Goal: Check status: Check status

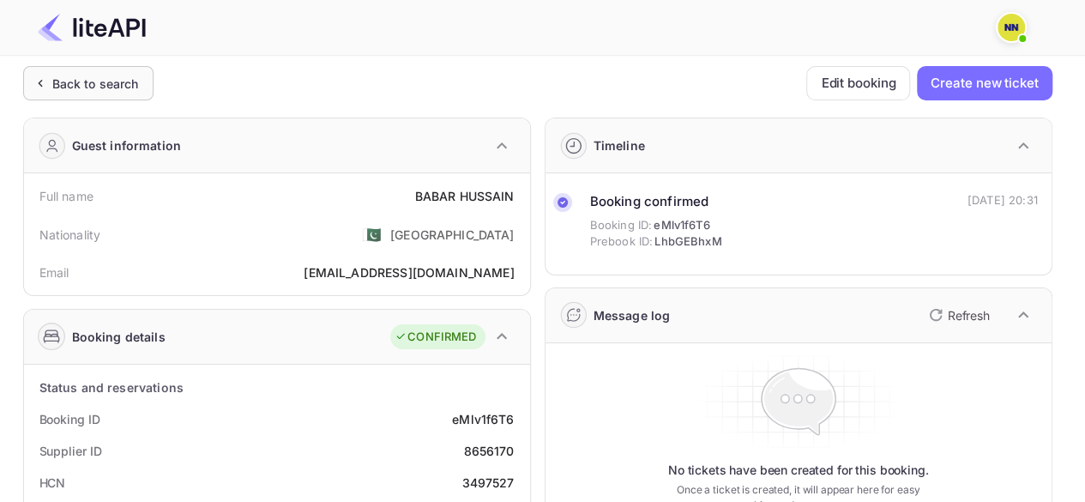
click at [85, 76] on div "Back to search" at bounding box center [95, 84] width 87 height 18
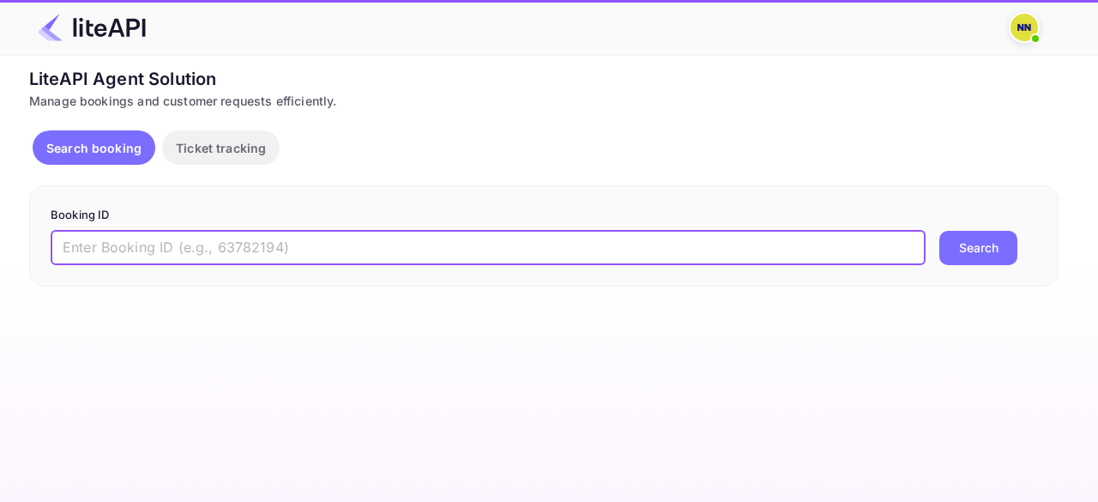
drag, startPoint x: 199, startPoint y: 250, endPoint x: 238, endPoint y: 254, distance: 38.9
click at [199, 250] on input "text" at bounding box center [488, 248] width 875 height 34
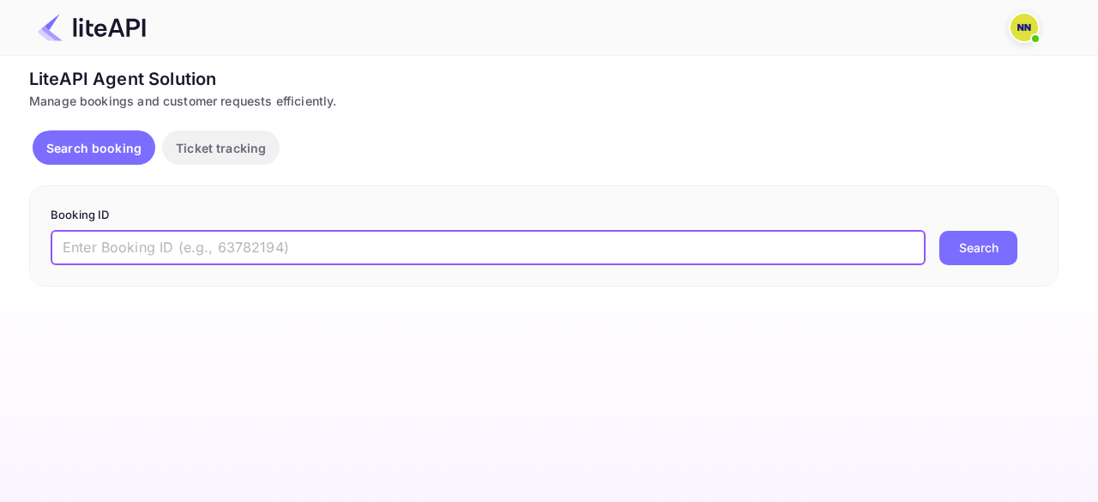
paste input "7808683"
type input "7808683"
click at [940, 231] on button "Search" at bounding box center [979, 248] width 78 height 34
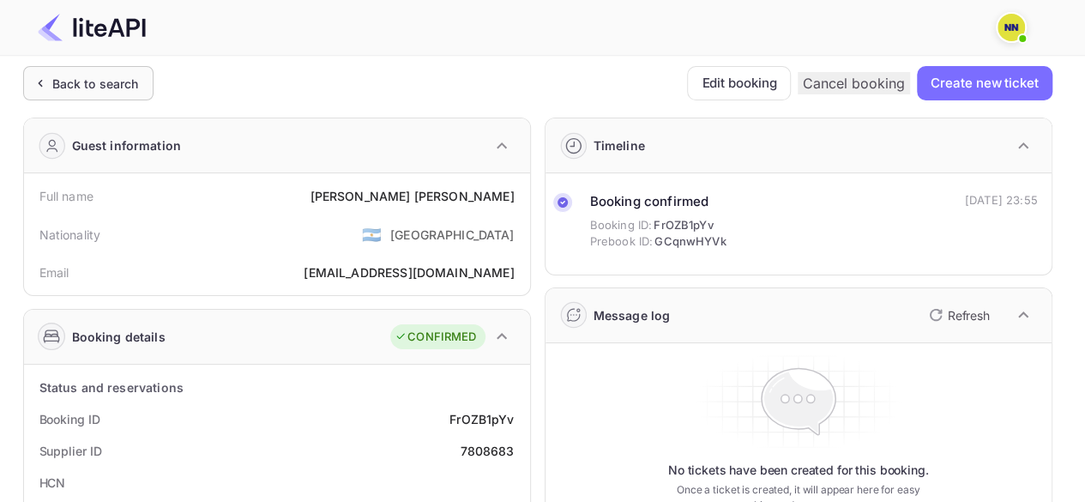
click at [48, 87] on div "Back to search" at bounding box center [85, 84] width 108 height 18
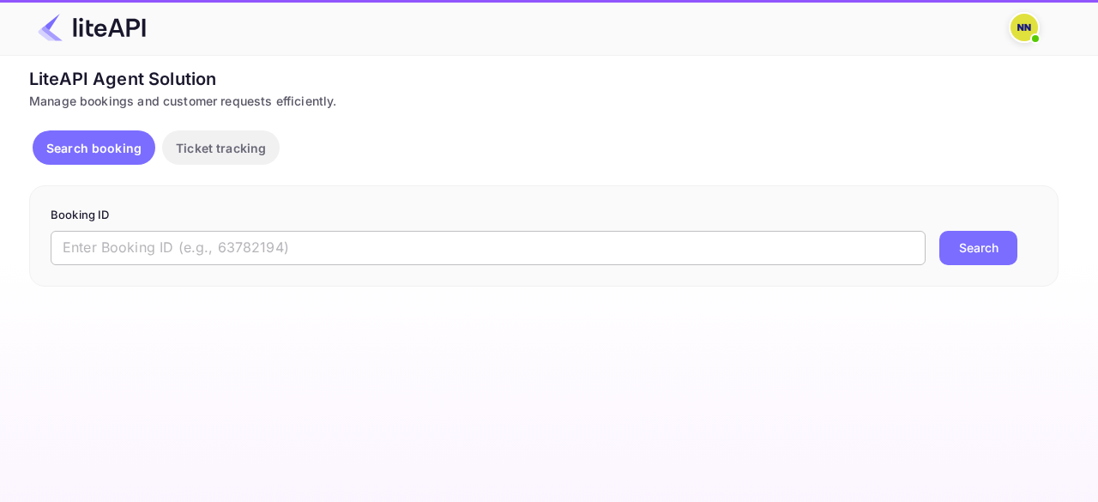
click at [186, 238] on input "text" at bounding box center [488, 248] width 875 height 34
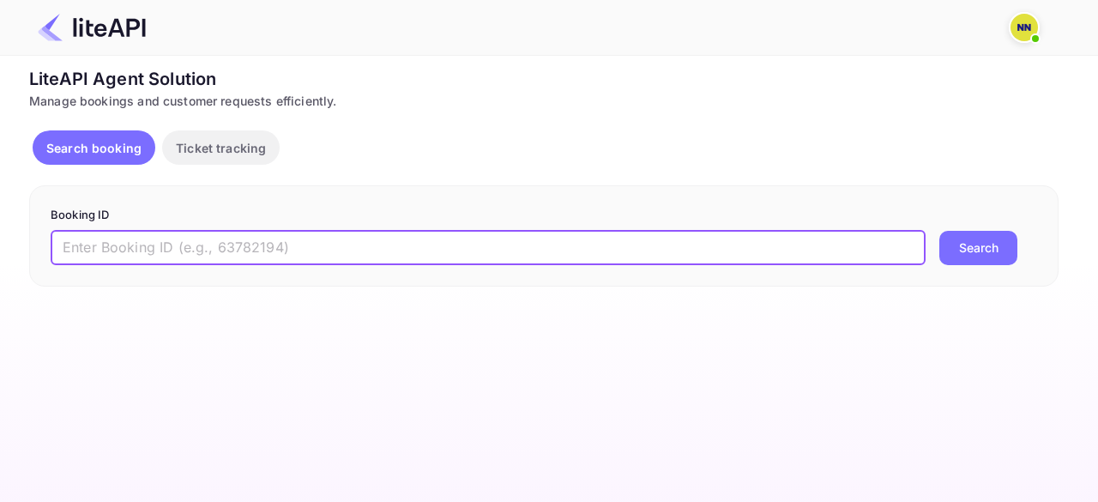
paste input "8725946"
type input "8725946"
click at [940, 231] on button "Search" at bounding box center [979, 248] width 78 height 34
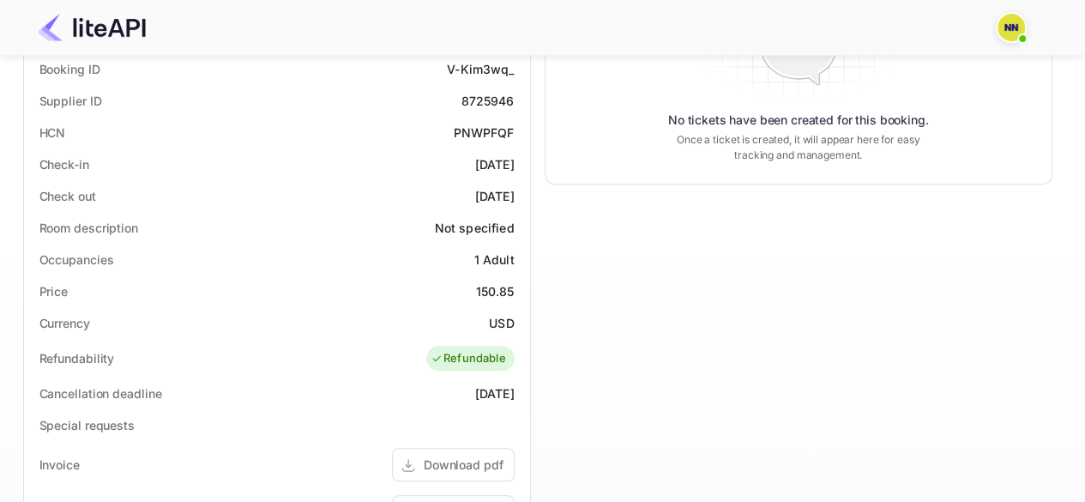
scroll to position [142, 0]
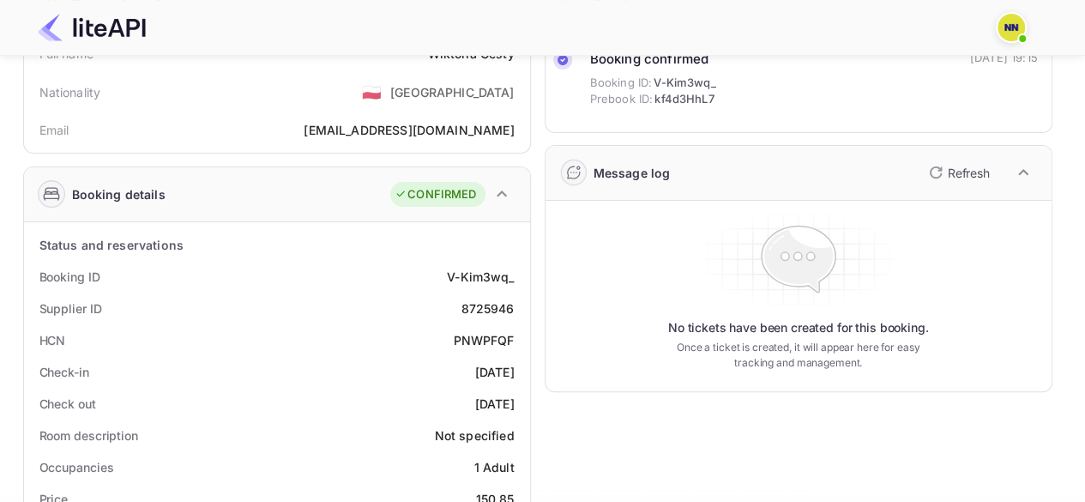
click at [496, 331] on div "PNWPFQF" at bounding box center [483, 340] width 61 height 18
copy div "PNWPFQF"
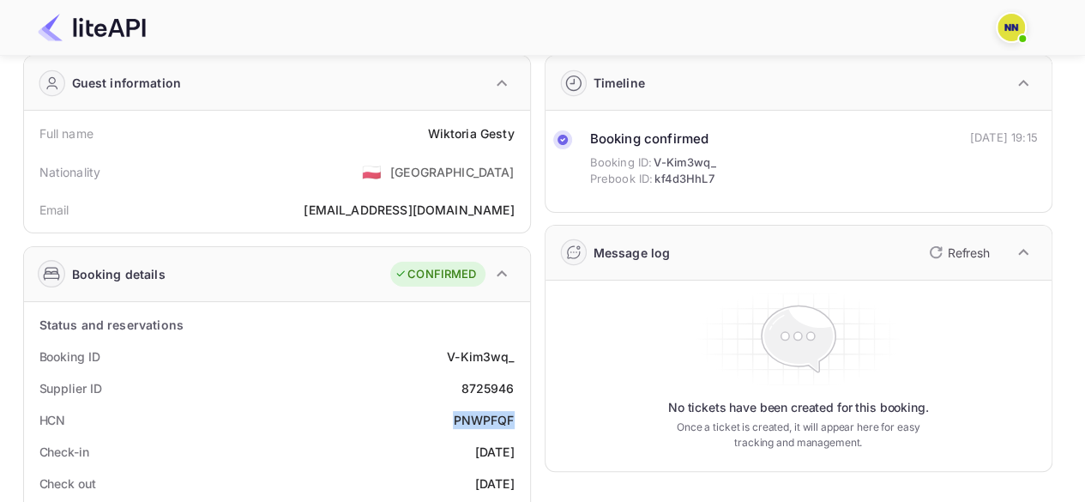
scroll to position [0, 0]
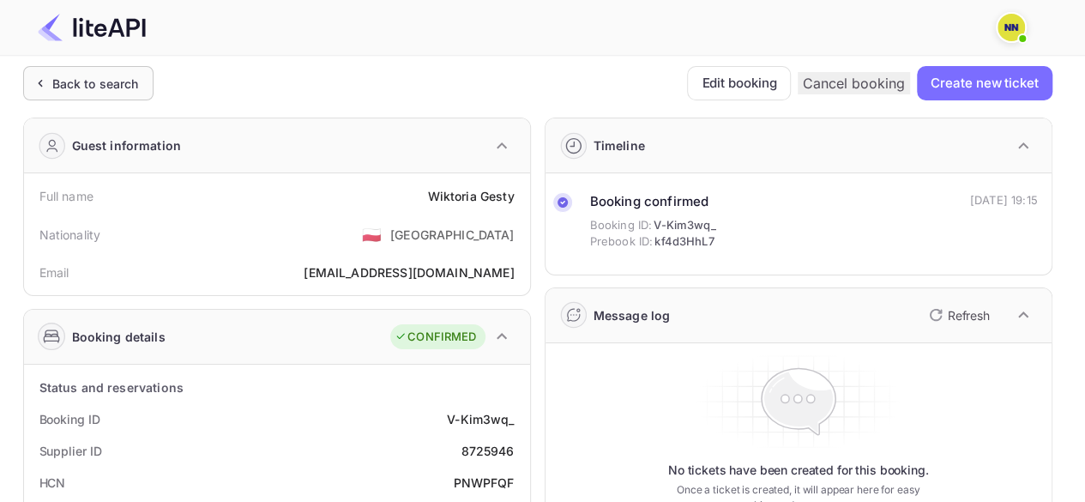
click at [67, 88] on div "Back to search" at bounding box center [95, 84] width 87 height 18
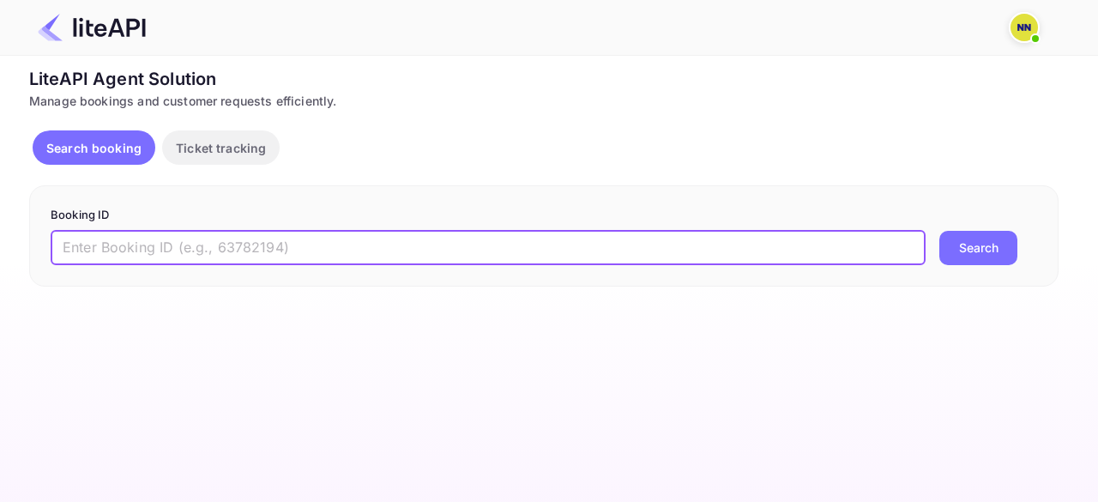
click at [167, 250] on input "text" at bounding box center [488, 248] width 875 height 34
paste input "8722882"
type input "8722882"
click at [940, 231] on button "Search" at bounding box center [979, 248] width 78 height 34
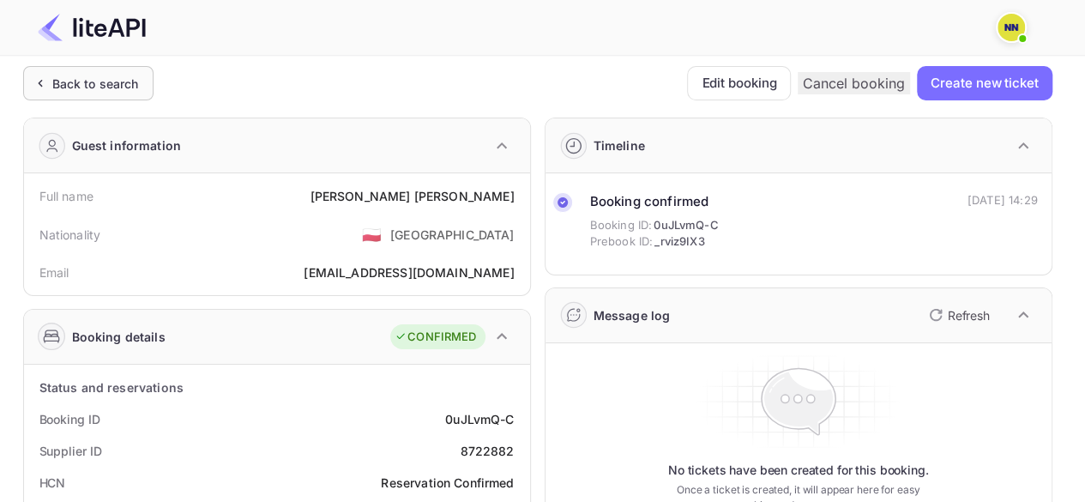
click at [50, 86] on div "Back to search" at bounding box center [85, 84] width 108 height 18
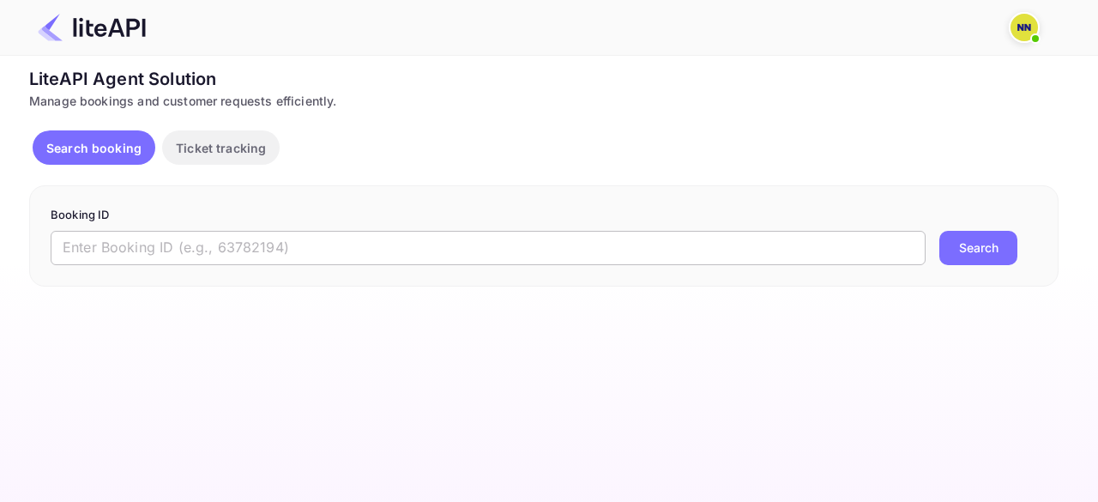
click at [204, 245] on input "text" at bounding box center [488, 248] width 875 height 34
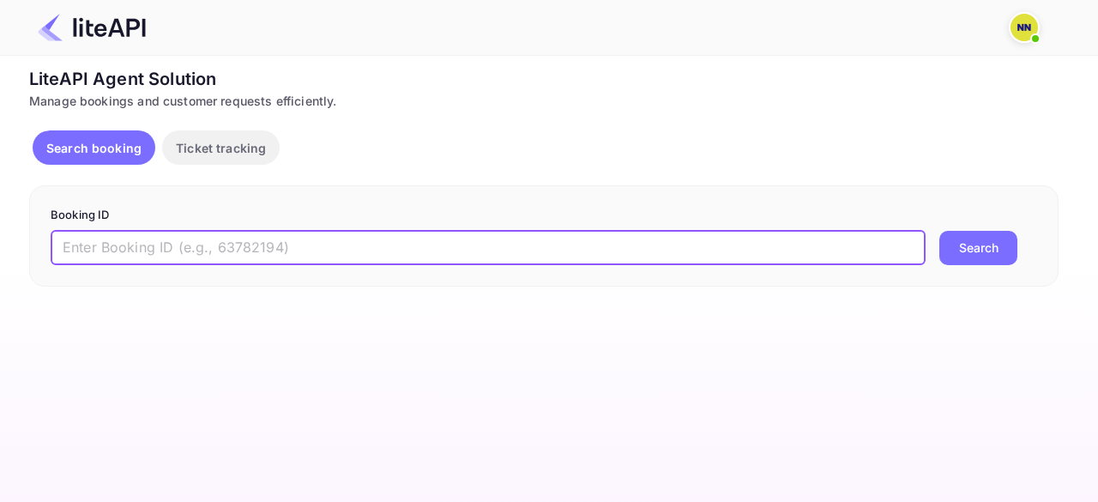
paste input "7808683"
type input "7808683"
click at [940, 231] on button "Search" at bounding box center [979, 248] width 78 height 34
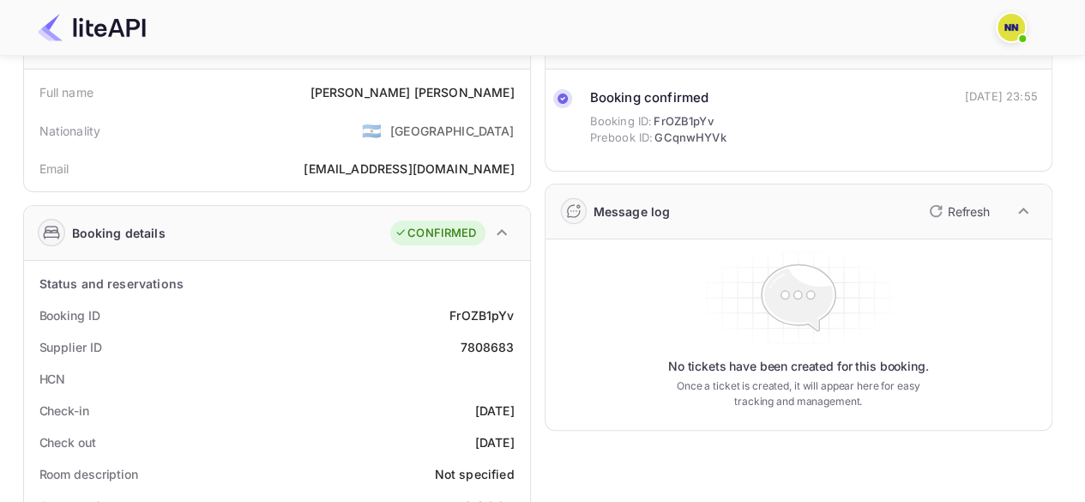
scroll to position [257, 0]
